Goal: Task Accomplishment & Management: Use online tool/utility

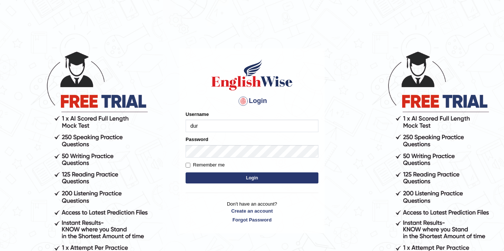
type input "durga_bk"
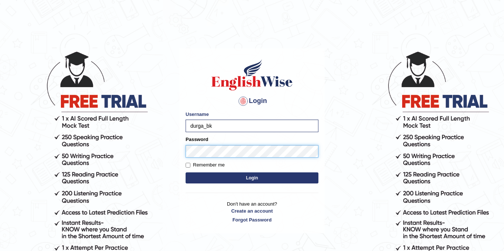
click at [186, 172] on button "Login" at bounding box center [252, 177] width 133 height 11
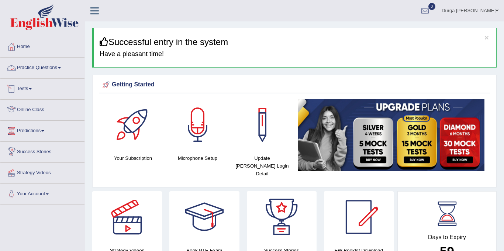
click at [34, 92] on link "Tests" at bounding box center [42, 88] width 84 height 18
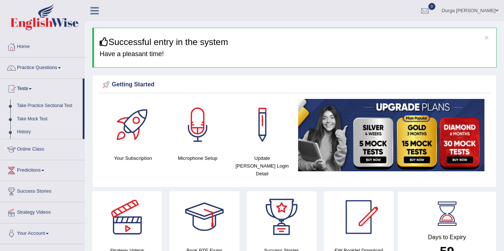
click at [35, 116] on link "Take Mock Test" at bounding box center [48, 119] width 69 height 13
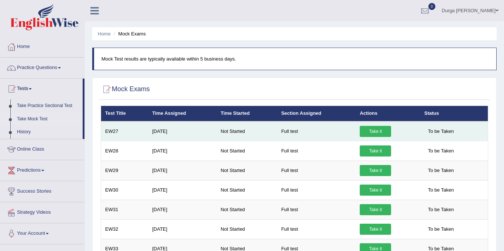
click at [375, 133] on link "Take it" at bounding box center [375, 131] width 31 height 11
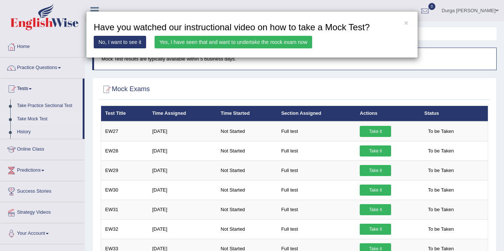
click at [288, 40] on link "Yes, I have seen that and want to undertake the mock exam now" at bounding box center [234, 42] width 158 height 13
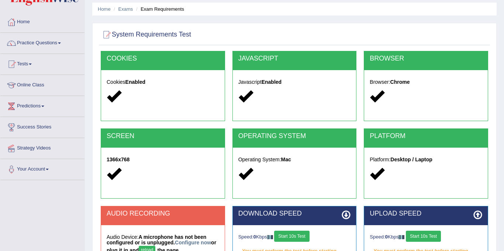
scroll to position [137, 0]
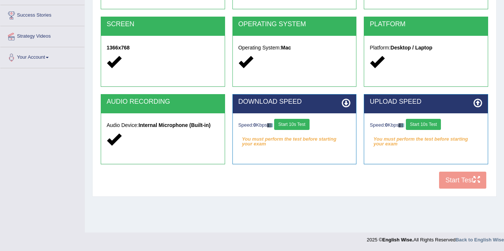
click at [302, 125] on button "Start 10s Test" at bounding box center [291, 124] width 35 height 11
click at [430, 122] on button "Start 10s Test" at bounding box center [423, 124] width 35 height 11
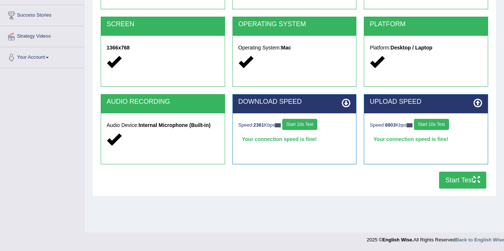
click at [465, 182] on button "Start Test" at bounding box center [462, 180] width 47 height 17
